Goal: Task Accomplishment & Management: Manage account settings

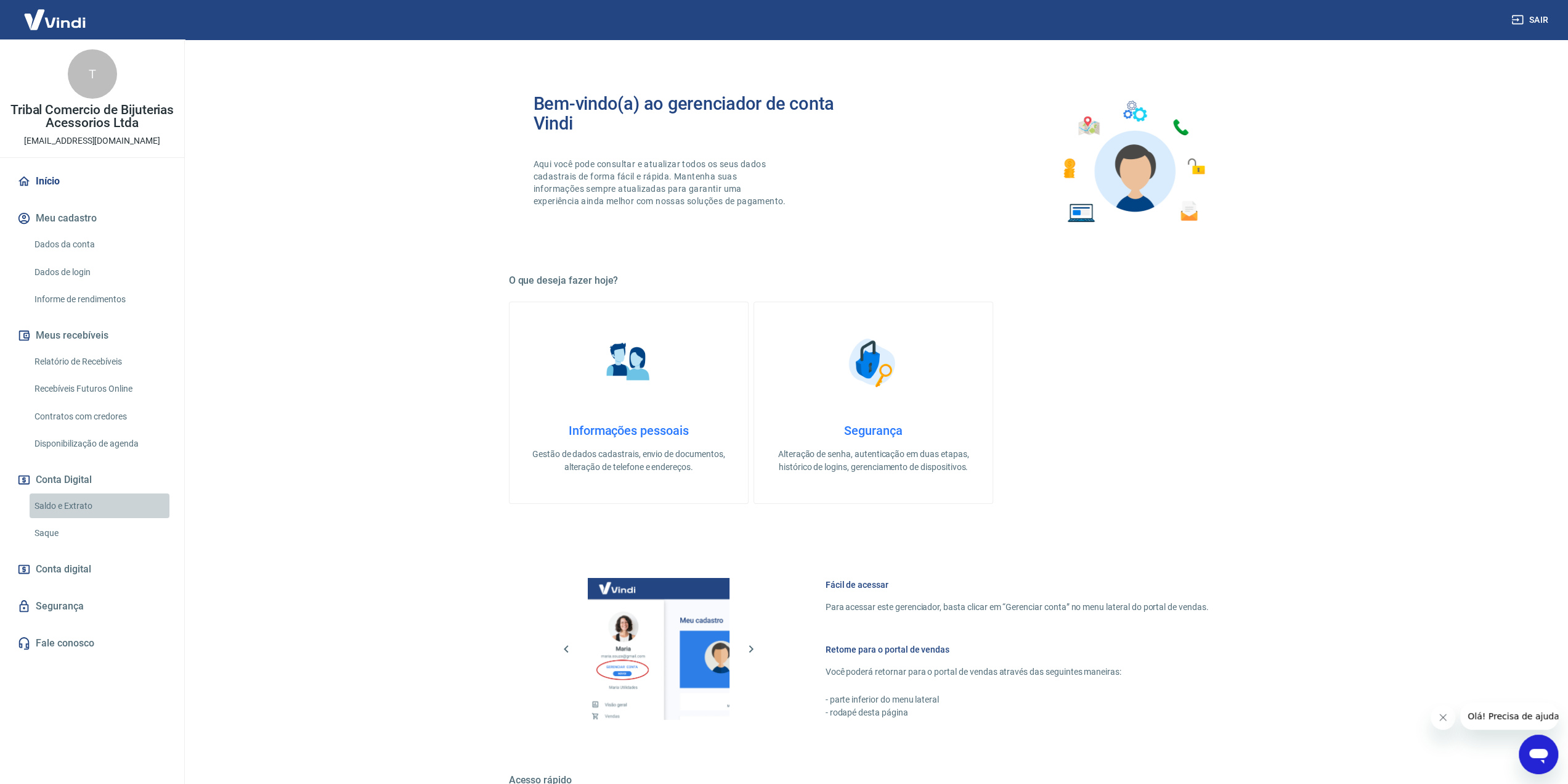
click at [99, 502] on link "Saldo e Extrato" at bounding box center [100, 505] width 140 height 25
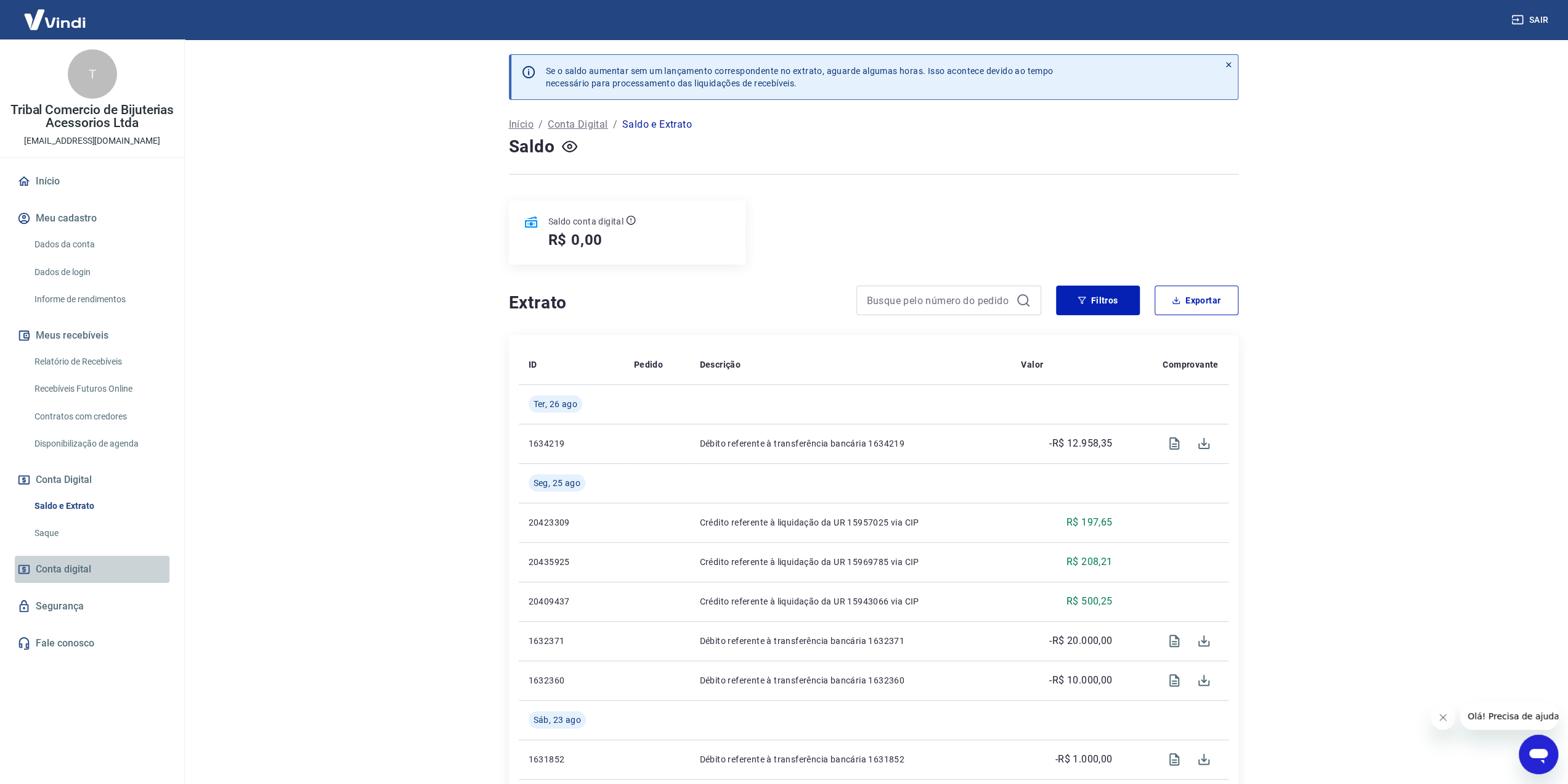
click at [59, 572] on span "Conta digital" at bounding box center [63, 569] width 56 height 18
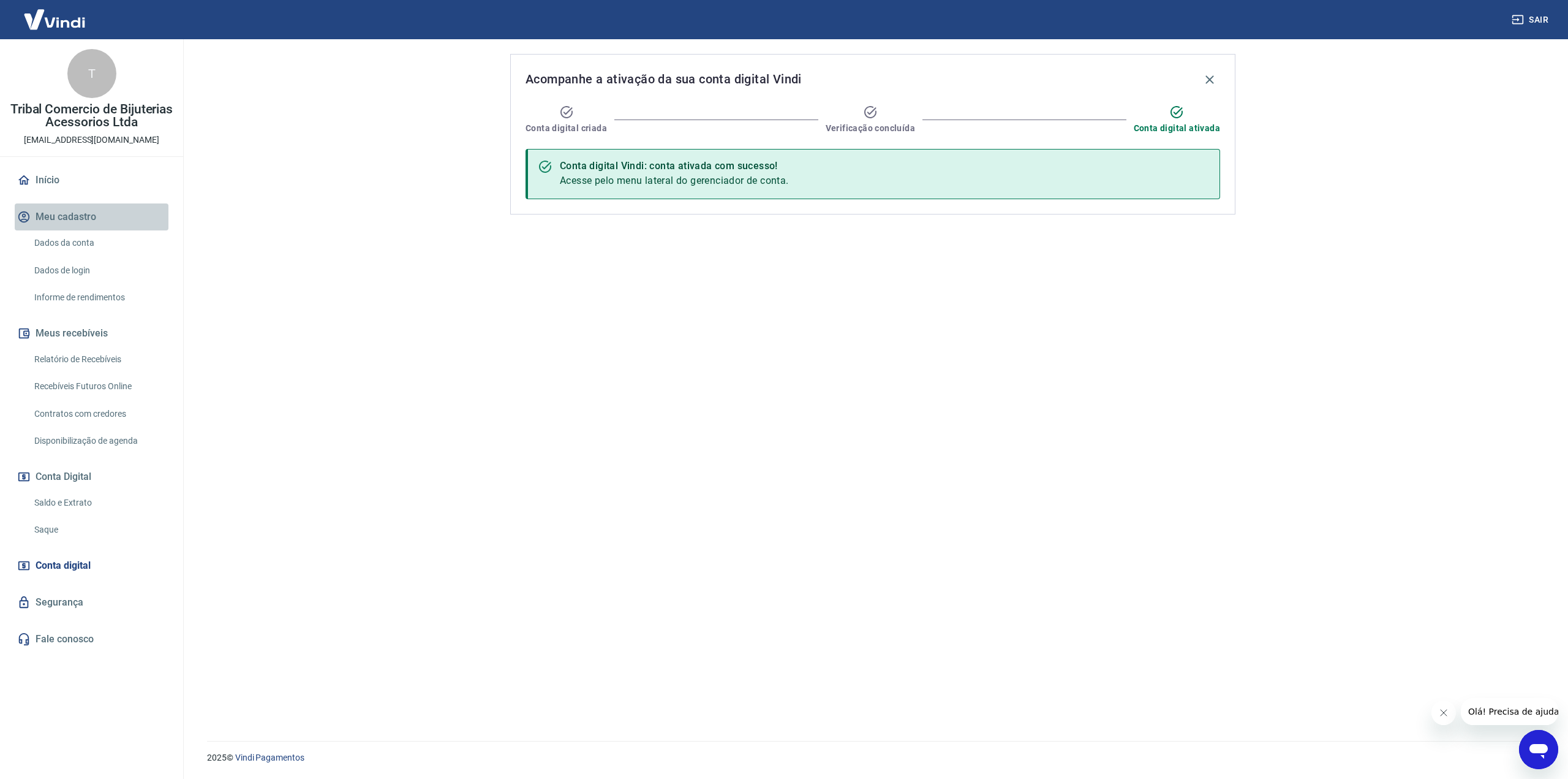
click at [68, 213] on button "Meu cadastro" at bounding box center [92, 217] width 154 height 27
click at [69, 21] on img at bounding box center [55, 19] width 80 height 37
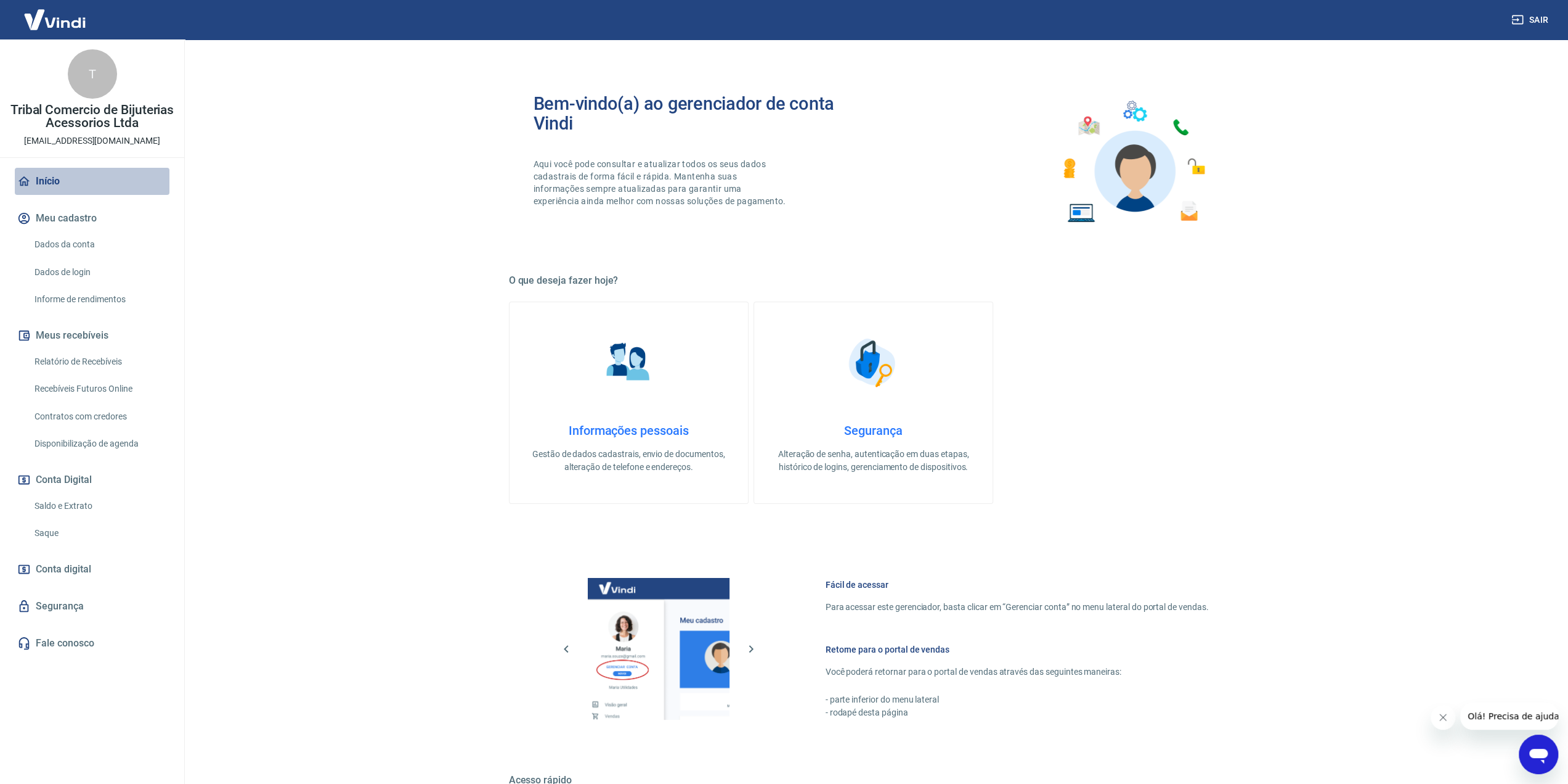
click at [47, 180] on link "Início" at bounding box center [92, 181] width 155 height 27
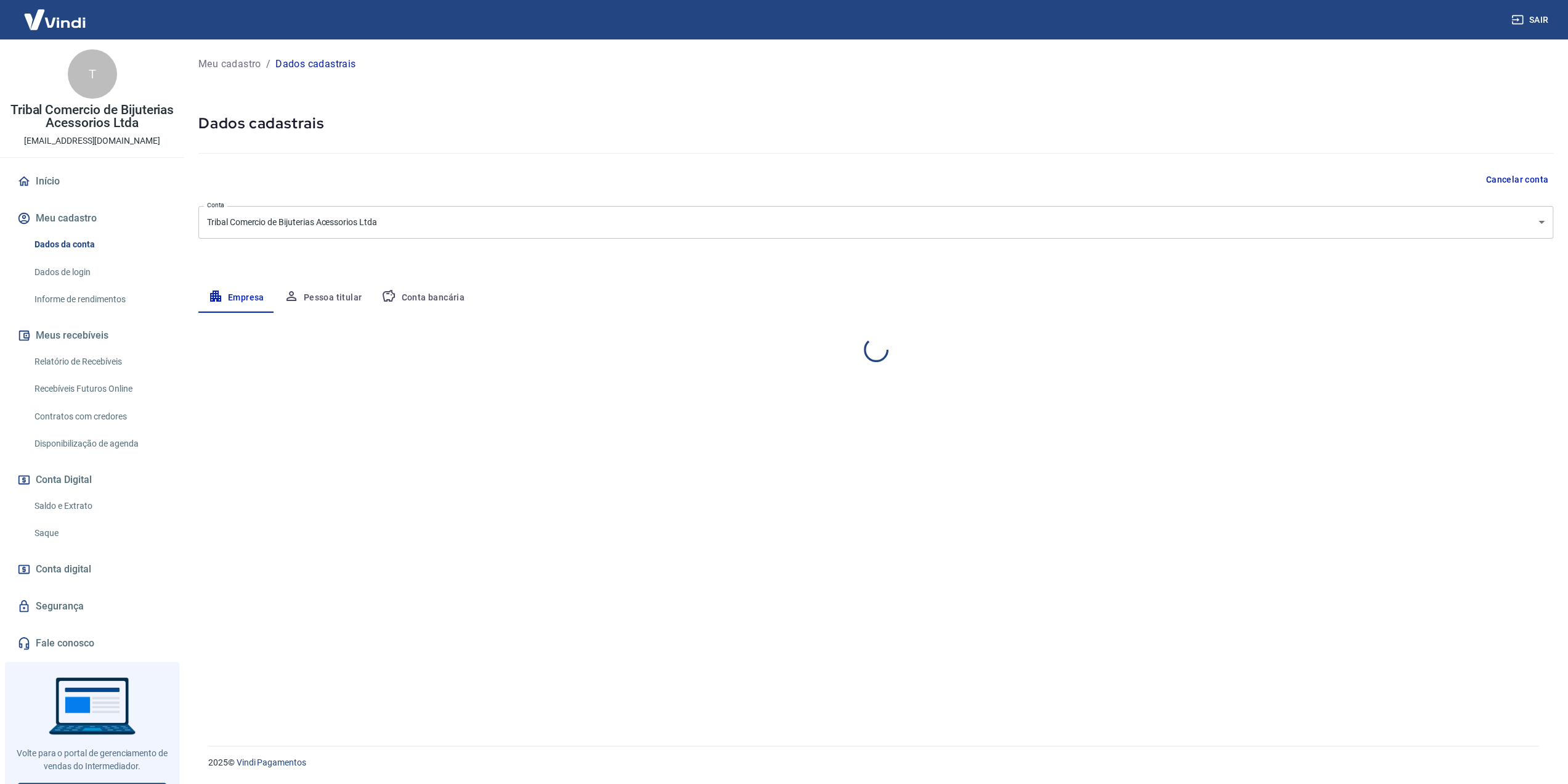
select select "DF"
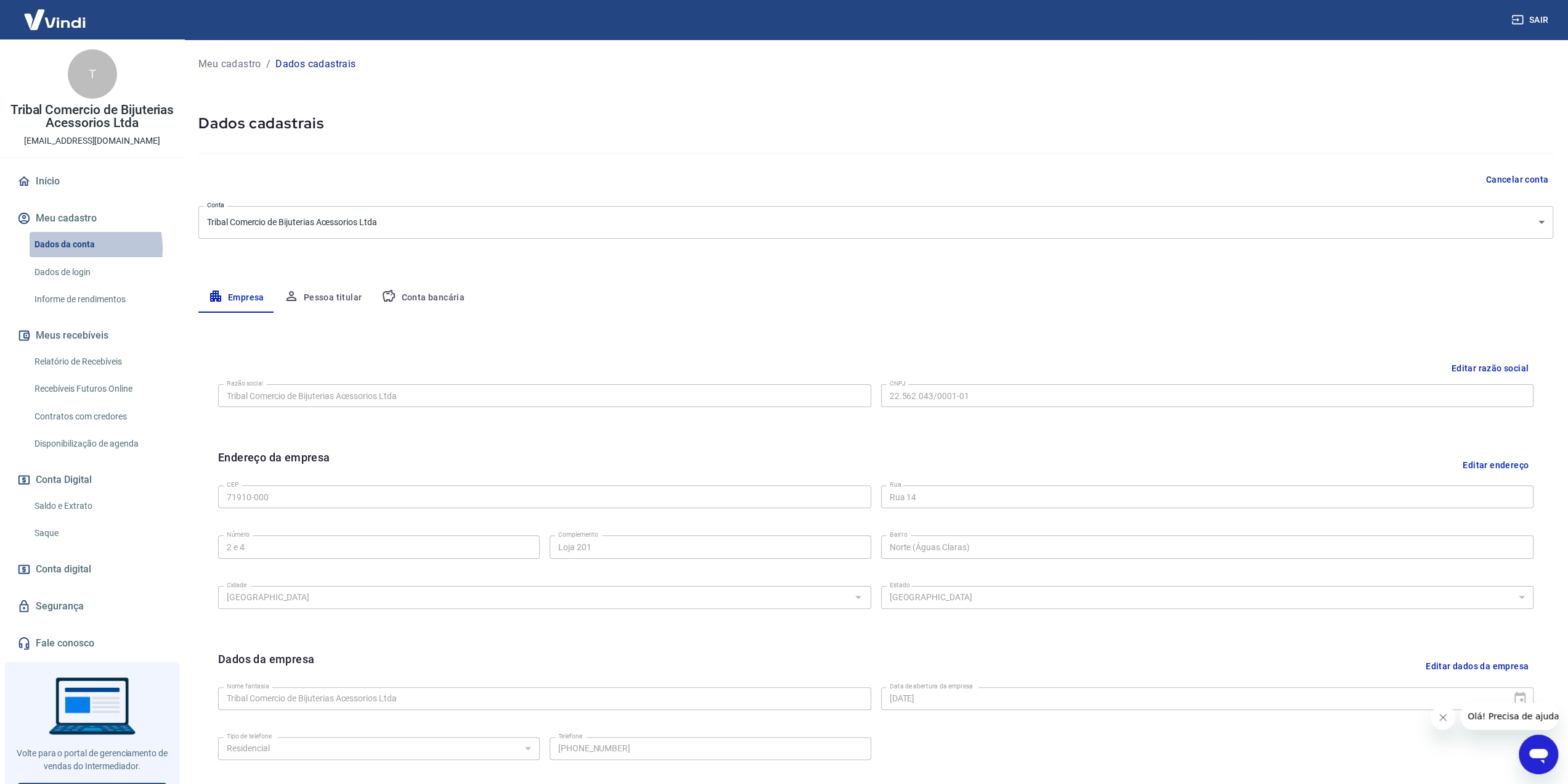
click at [66, 249] on link "Dados da conta" at bounding box center [100, 244] width 140 height 25
click at [65, 280] on link "Dados de login" at bounding box center [100, 271] width 140 height 25
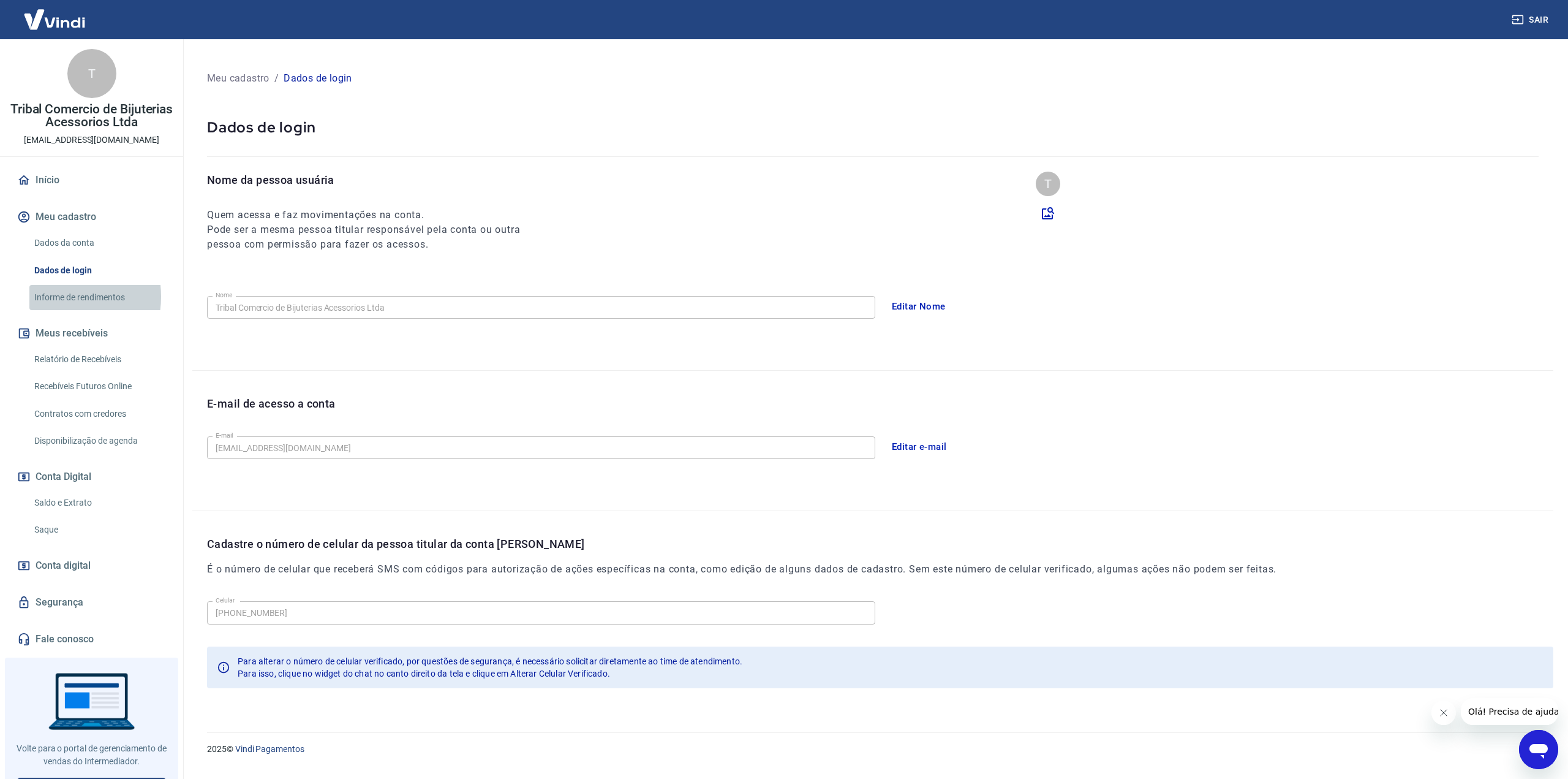
click at [57, 296] on link "Informe de rendimentos" at bounding box center [99, 297] width 139 height 25
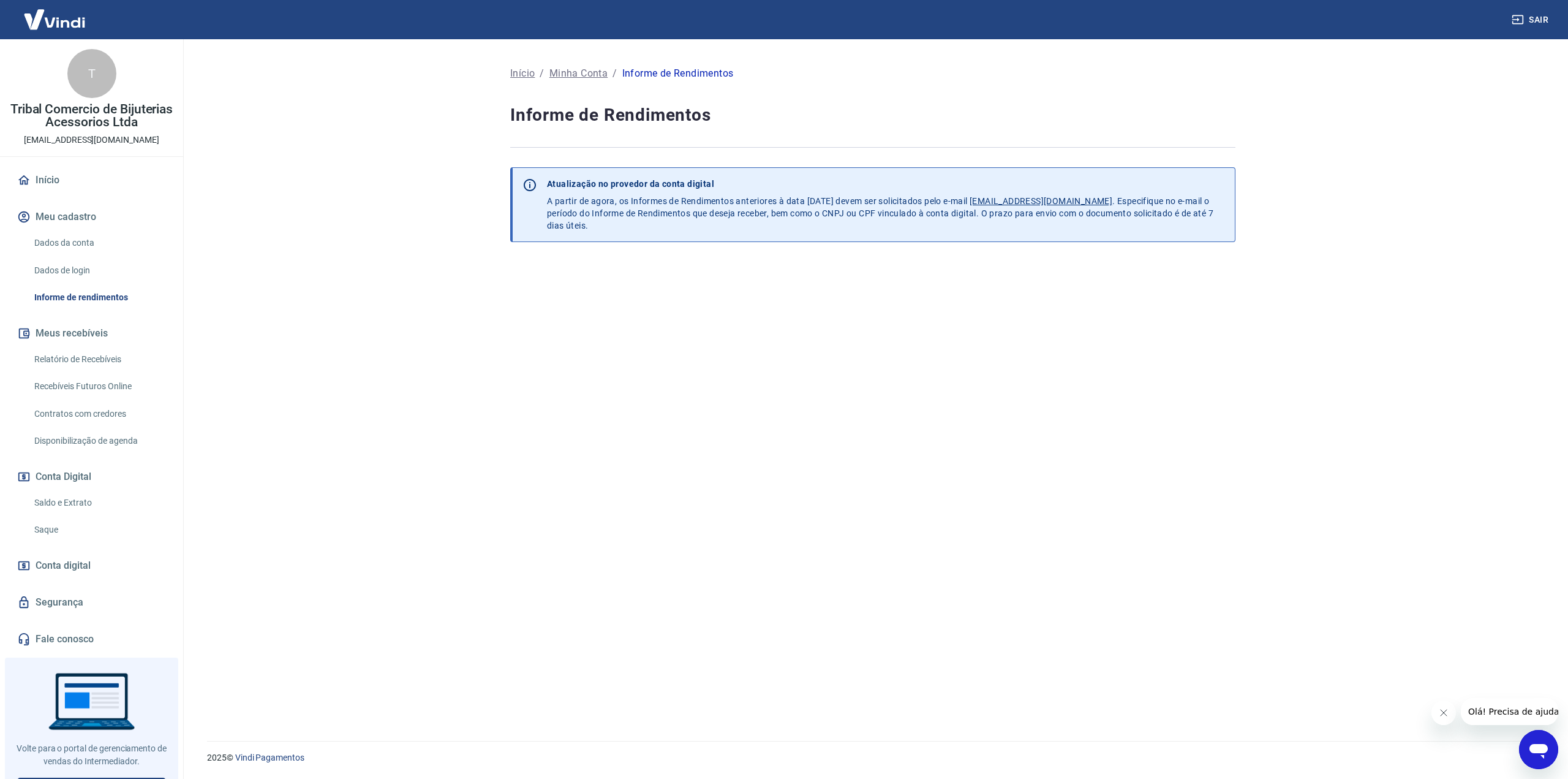
scroll to position [21, 0]
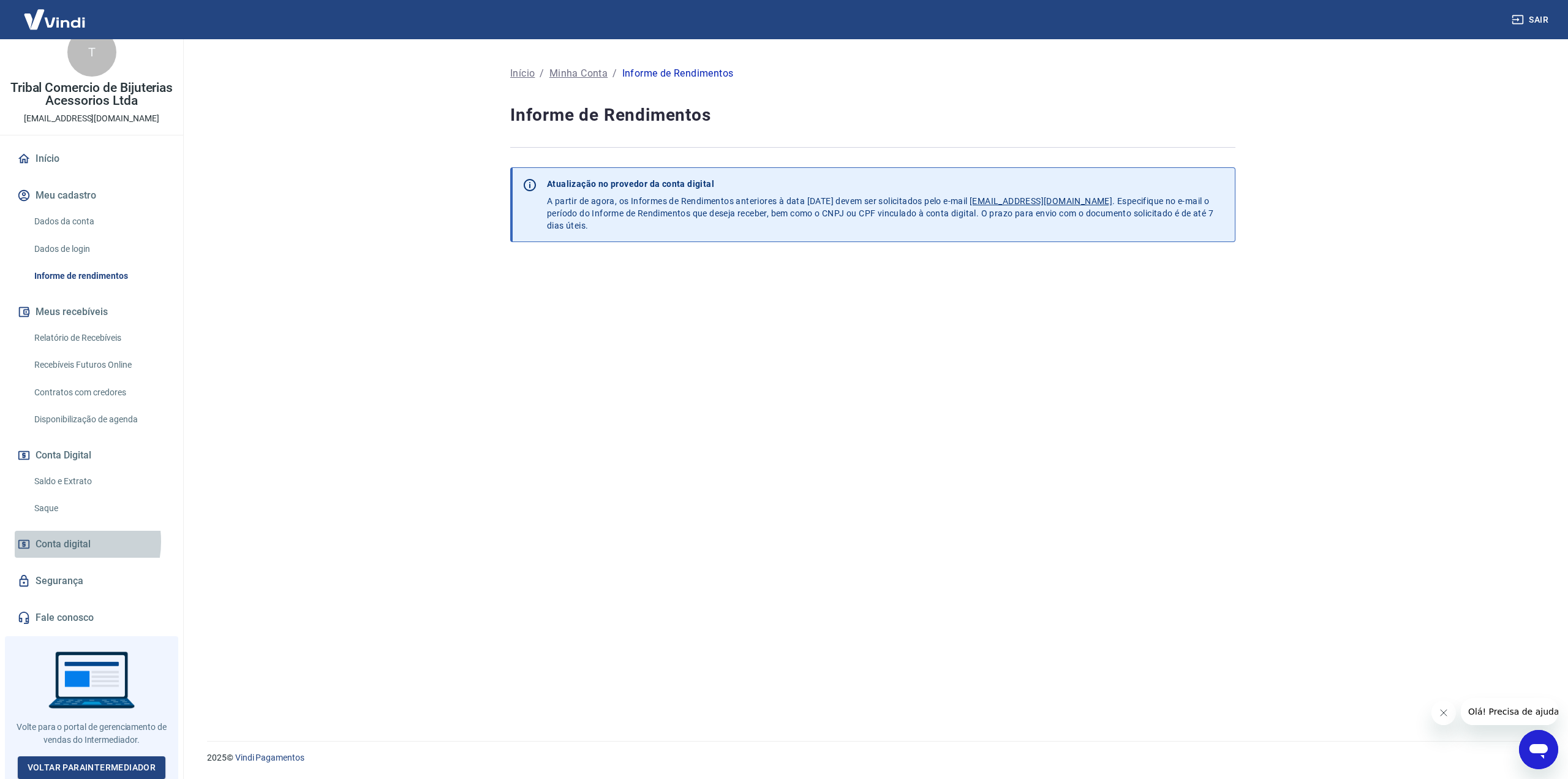
click at [61, 541] on span "Conta digital" at bounding box center [63, 544] width 56 height 18
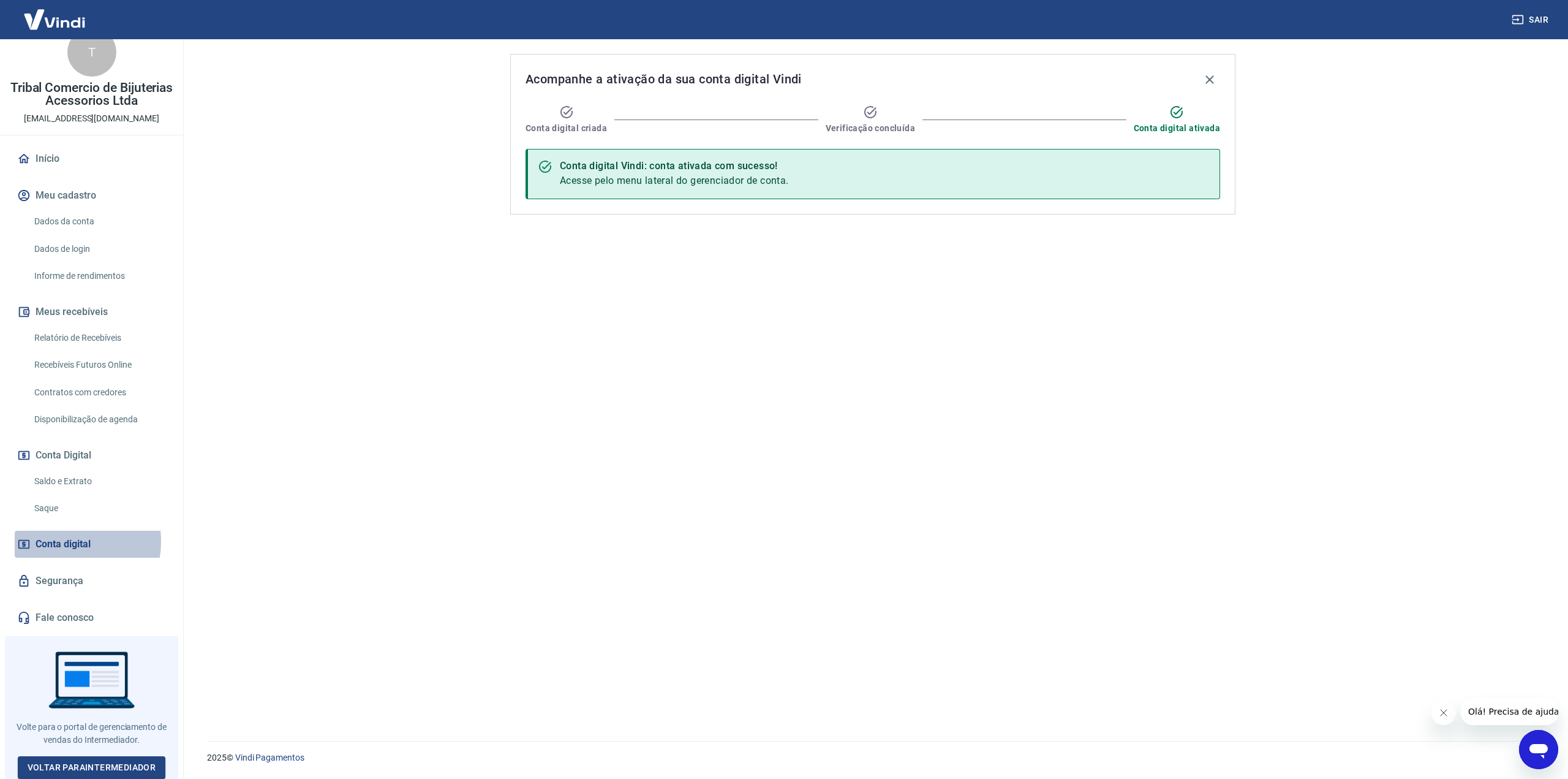
click at [61, 541] on span "Conta digital" at bounding box center [63, 544] width 56 height 18
click at [117, 760] on link "Voltar para Intermediador" at bounding box center [92, 767] width 148 height 22
